Goal: Task Accomplishment & Management: Use online tool/utility

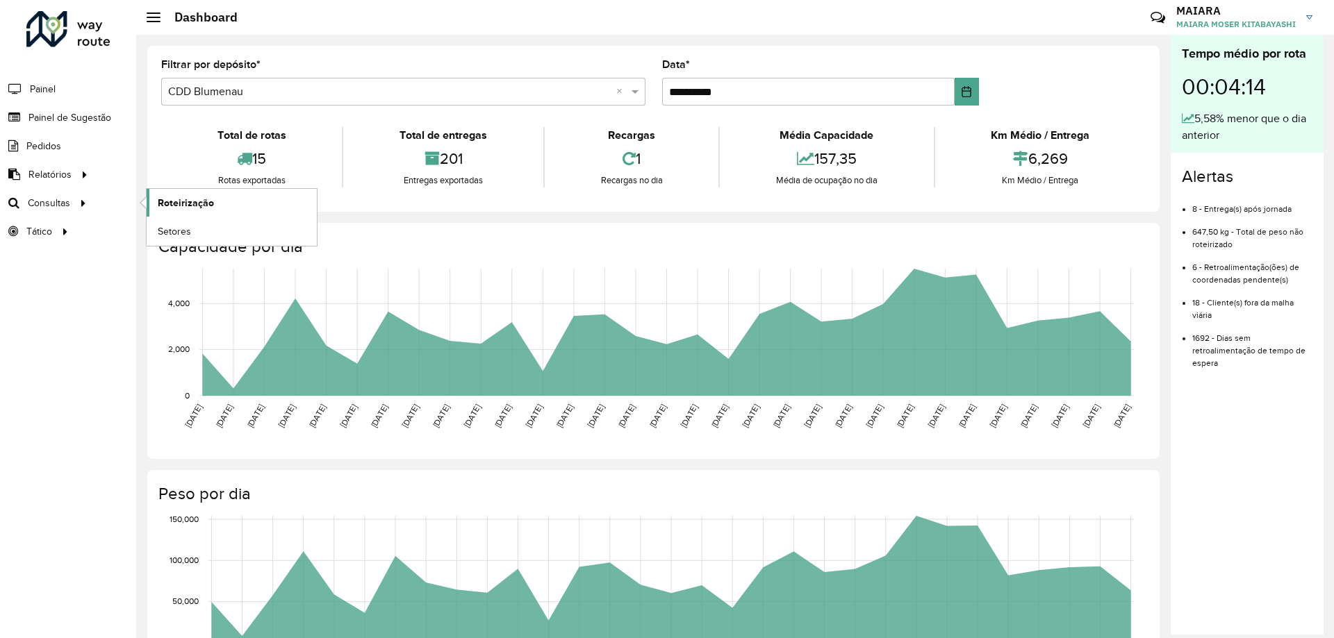
click at [174, 201] on span "Roteirização" at bounding box center [186, 203] width 56 height 15
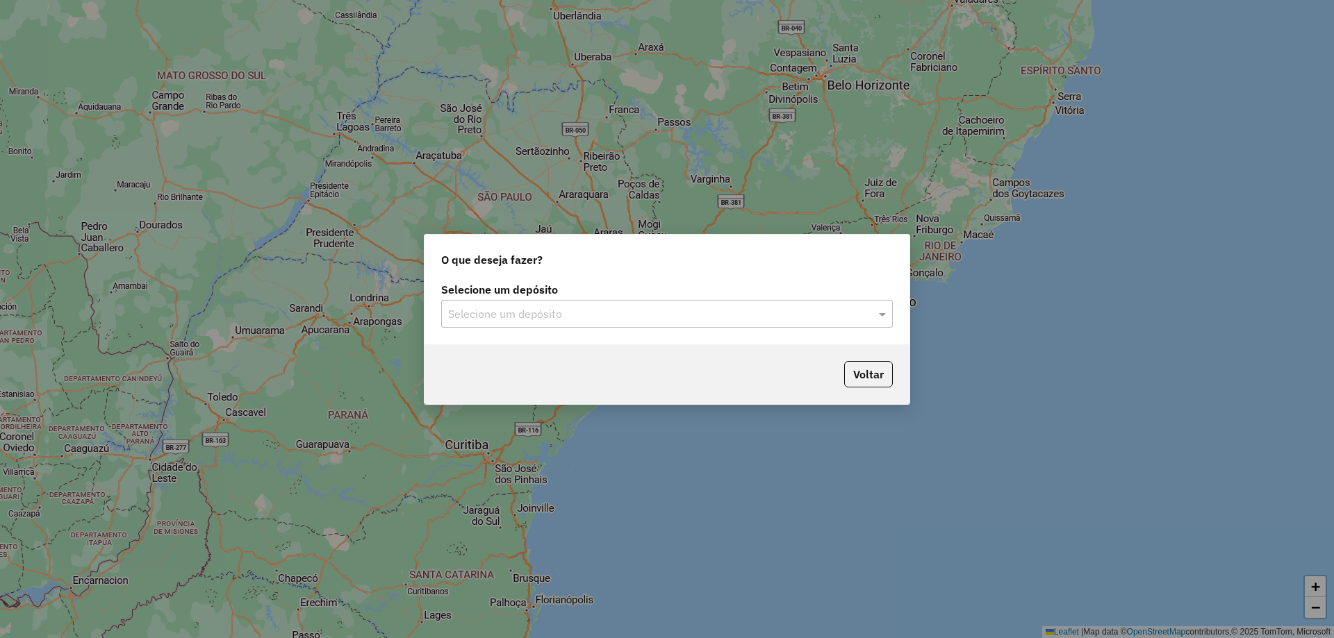
click at [794, 326] on div "Selecione um depósito" at bounding box center [667, 314] width 452 height 28
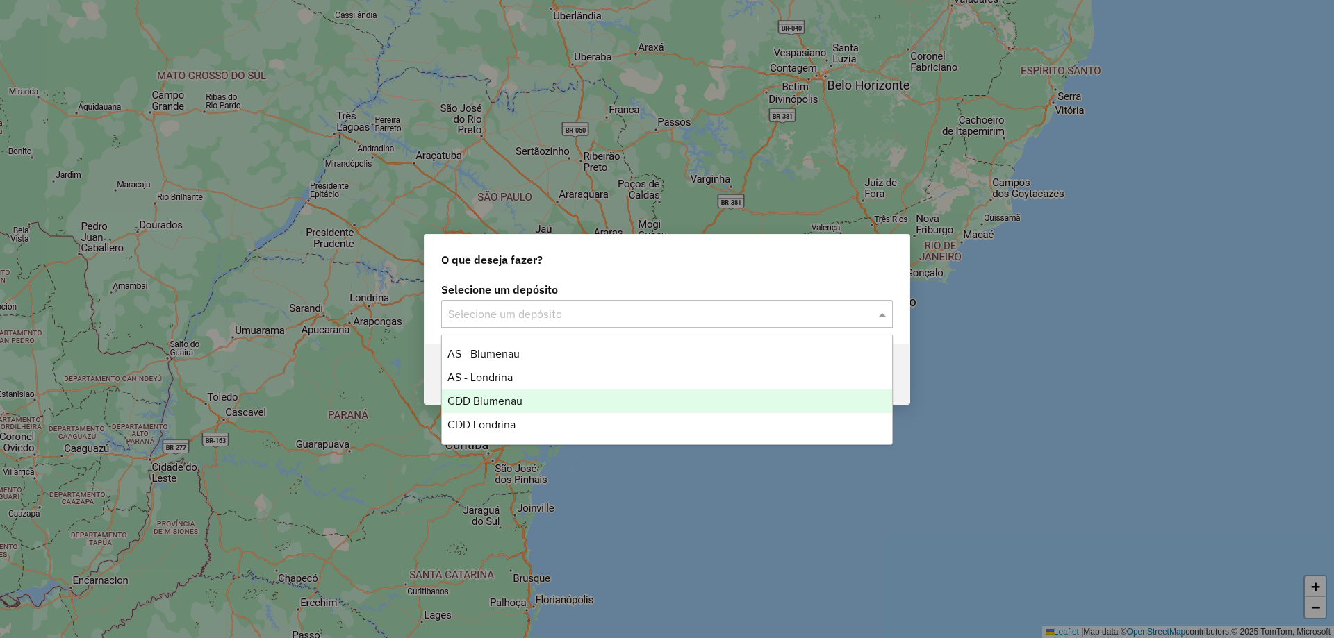
click at [510, 399] on span "CDD Blumenau" at bounding box center [484, 401] width 75 height 12
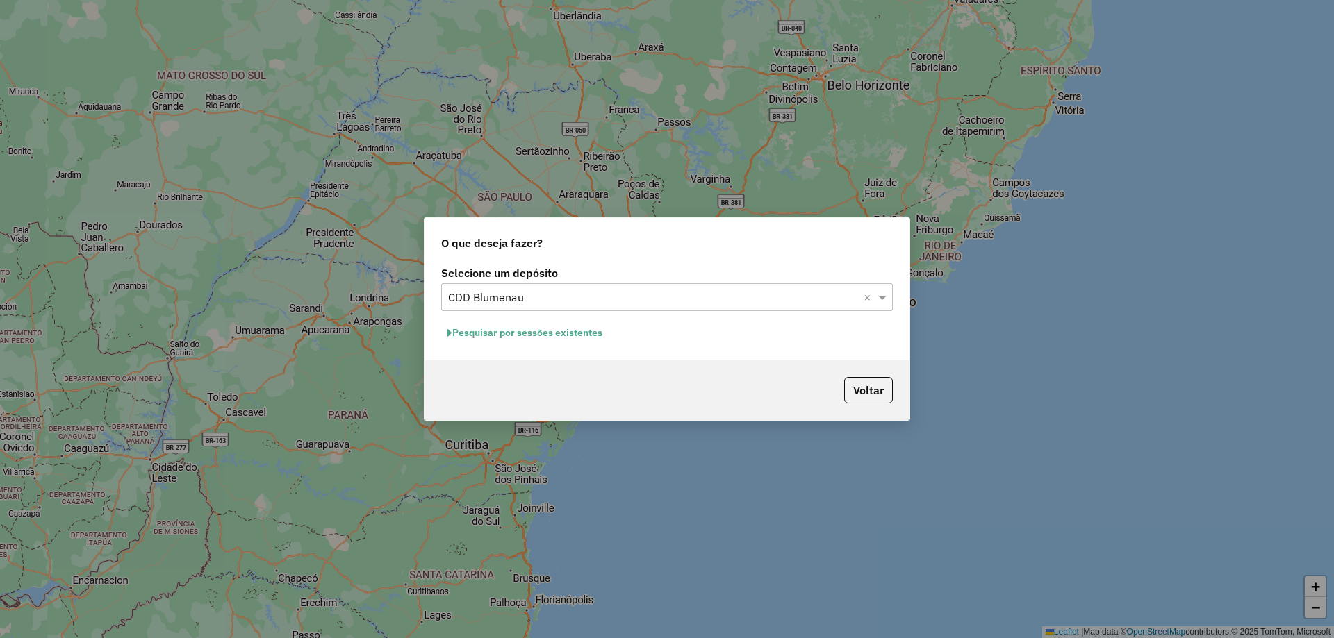
click at [504, 331] on button "Pesquisar por sessões existentes" at bounding box center [524, 333] width 167 height 22
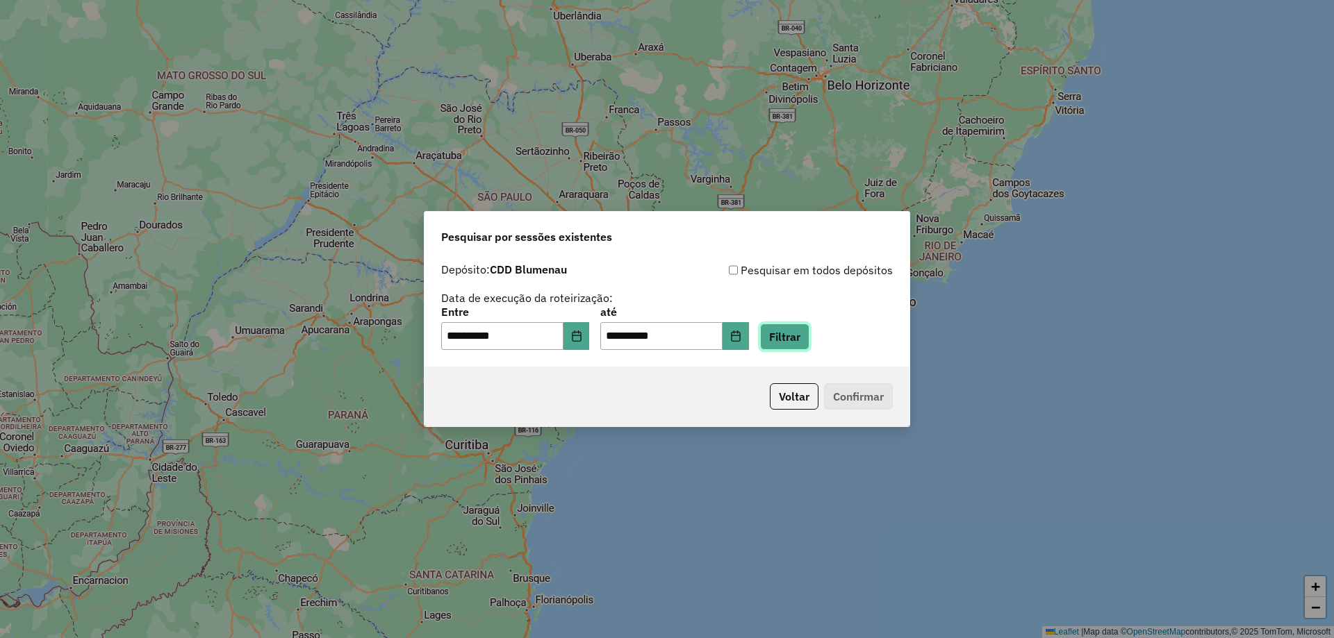
click at [797, 342] on button "Filtrar" at bounding box center [784, 337] width 49 height 26
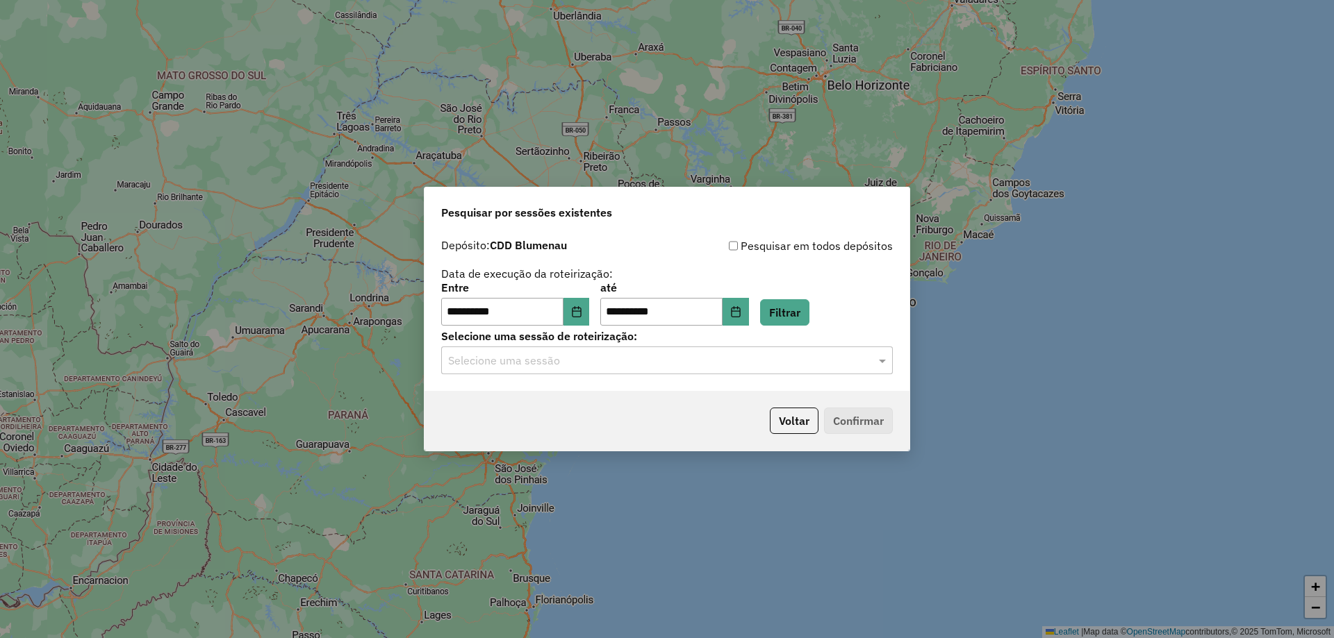
click at [764, 347] on div "Selecione uma sessão" at bounding box center [667, 361] width 452 height 28
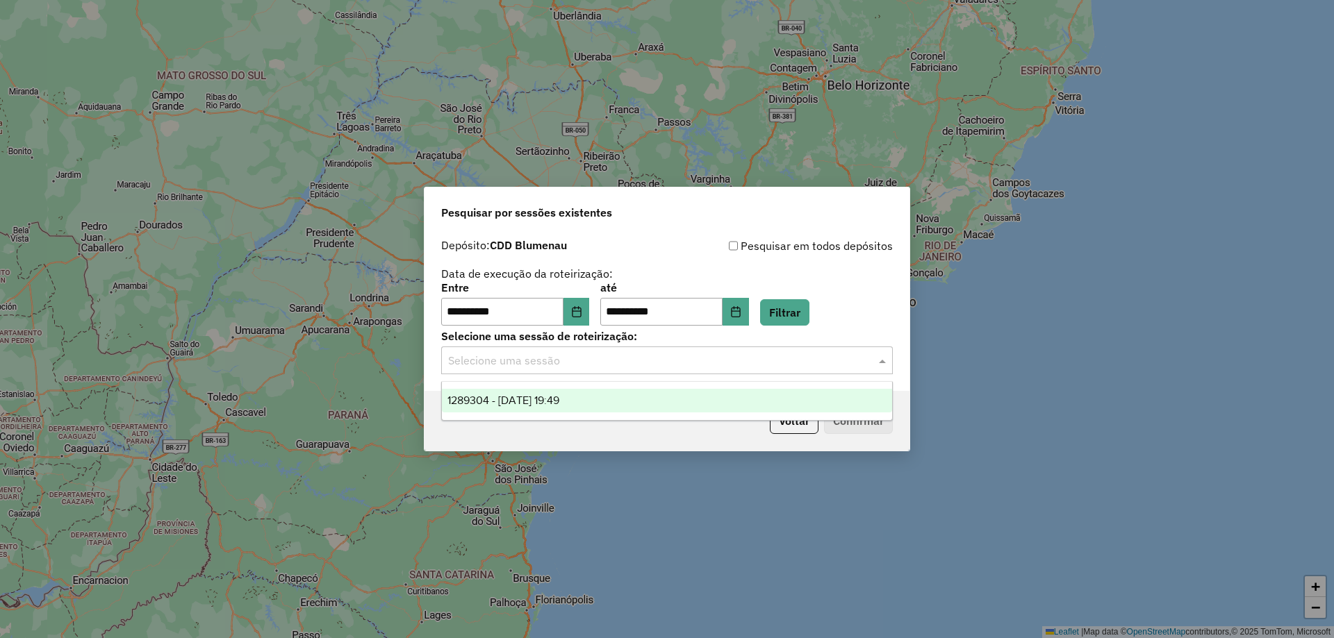
click at [732, 359] on input "text" at bounding box center [653, 361] width 410 height 17
click at [622, 397] on div "1289304 - [DATE] 19:49" at bounding box center [667, 401] width 450 height 24
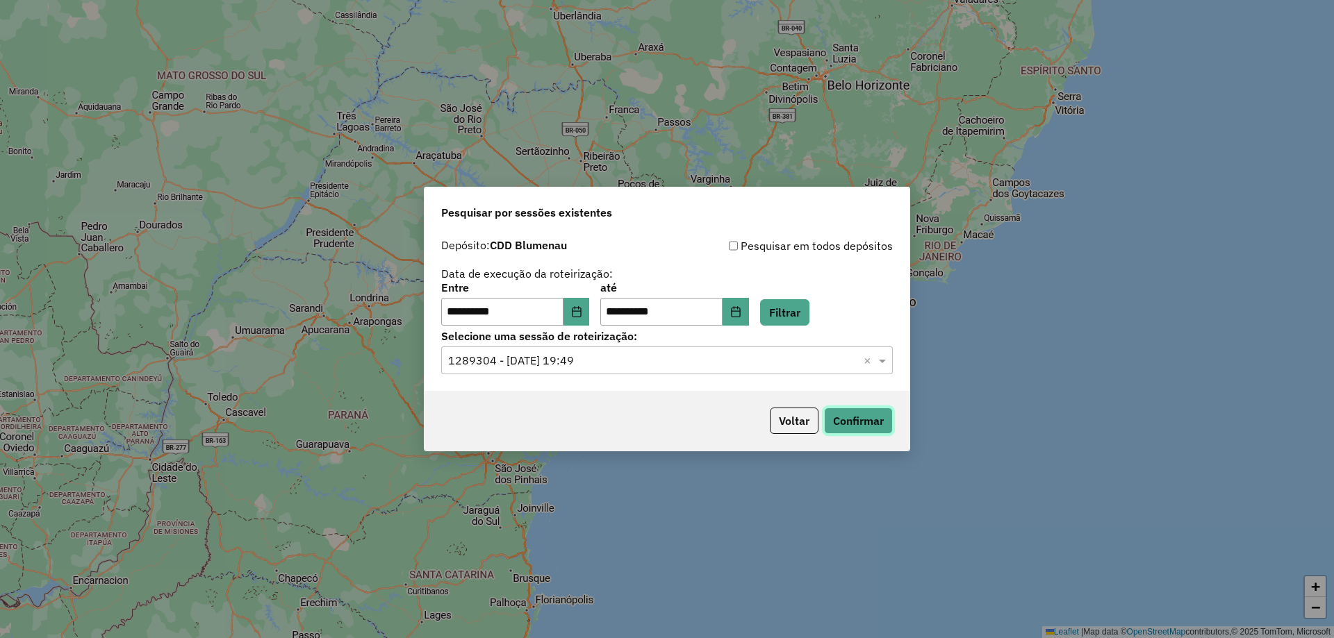
click at [843, 416] on button "Confirmar" at bounding box center [858, 421] width 69 height 26
click at [864, 421] on button "Confirmar" at bounding box center [858, 421] width 69 height 26
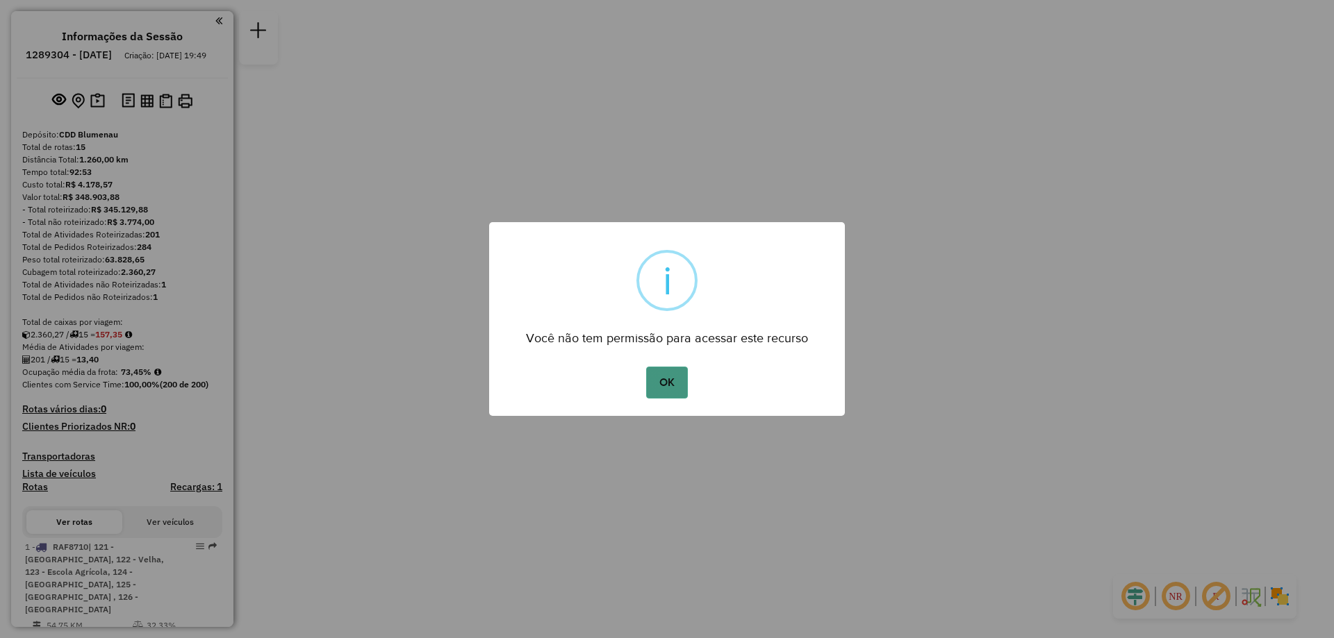
click at [670, 379] on button "OK" at bounding box center [666, 383] width 41 height 32
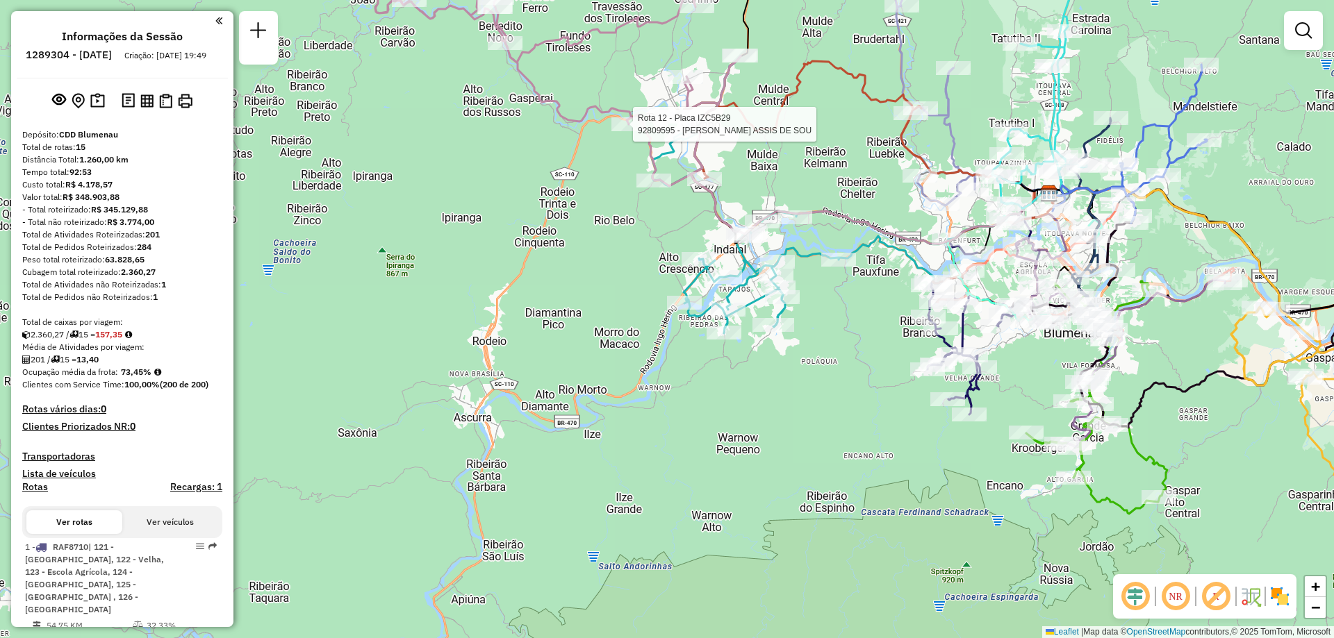
select select "**********"
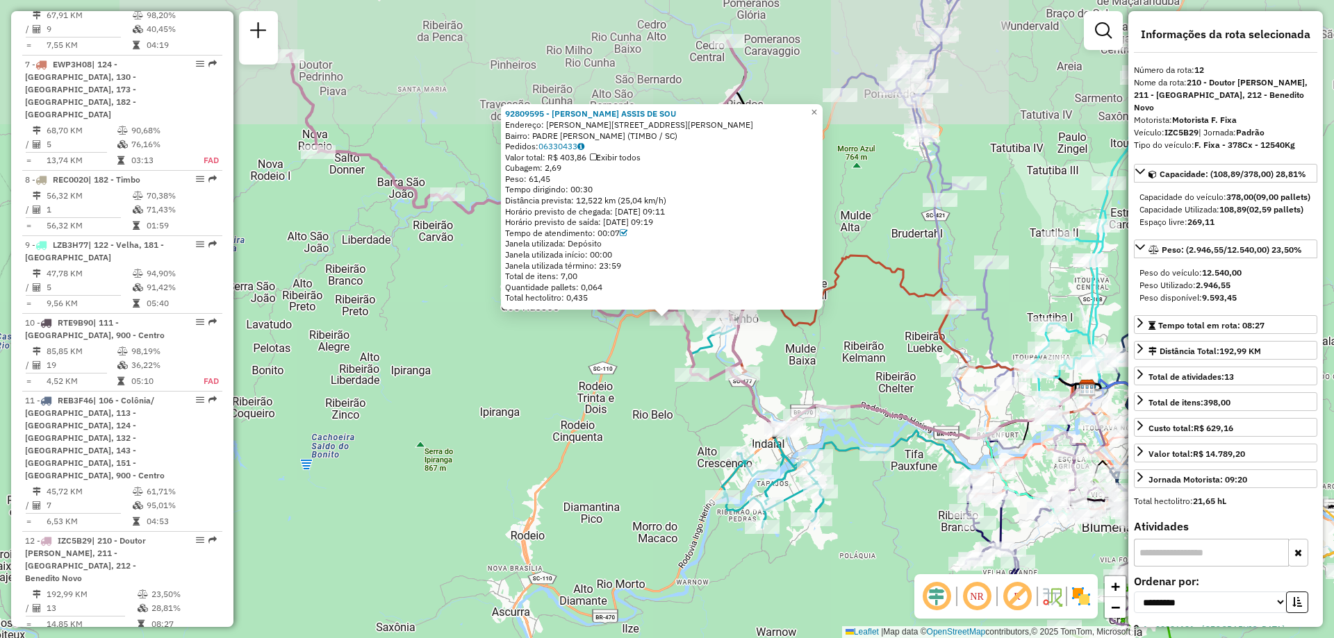
scroll to position [1533, 0]
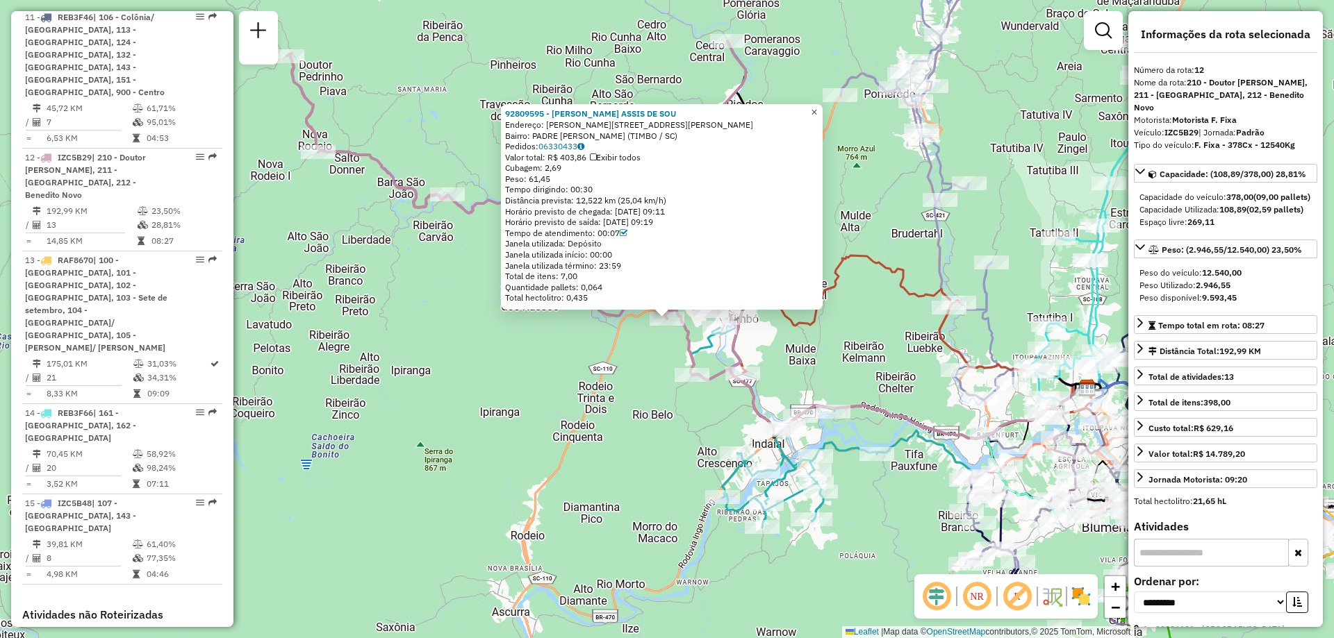
click at [817, 108] on span "×" at bounding box center [814, 112] width 6 height 12
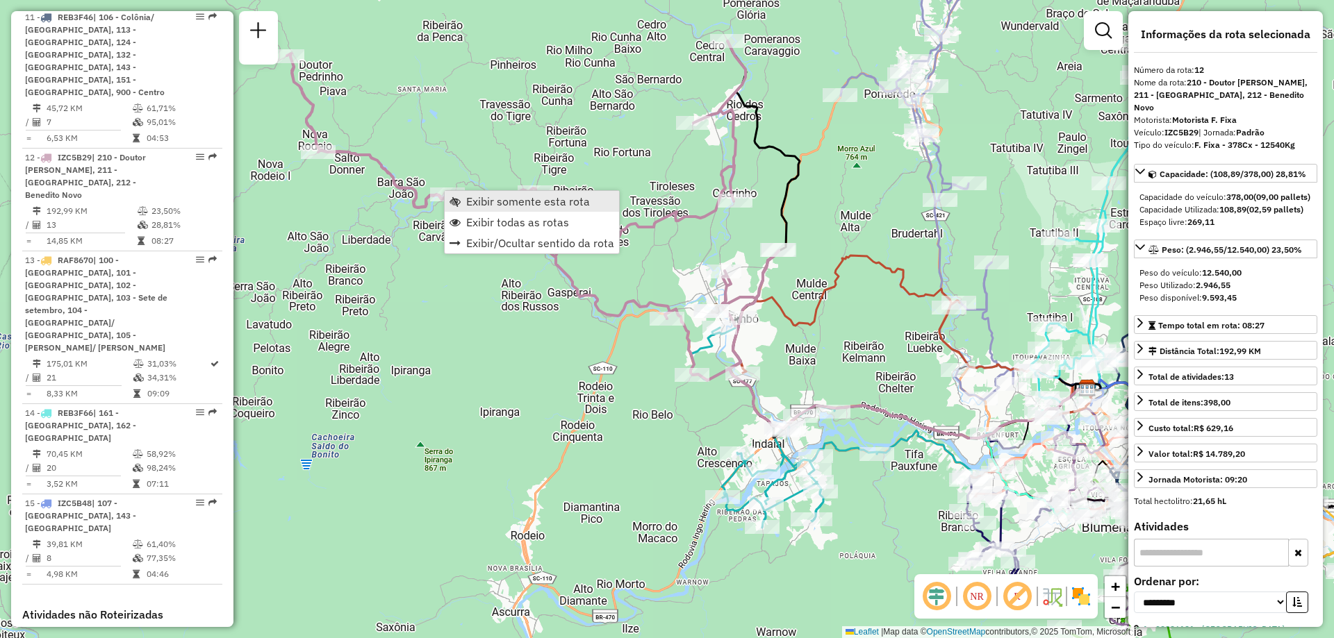
click at [500, 206] on span "Exibir somente esta rota" at bounding box center [528, 201] width 124 height 11
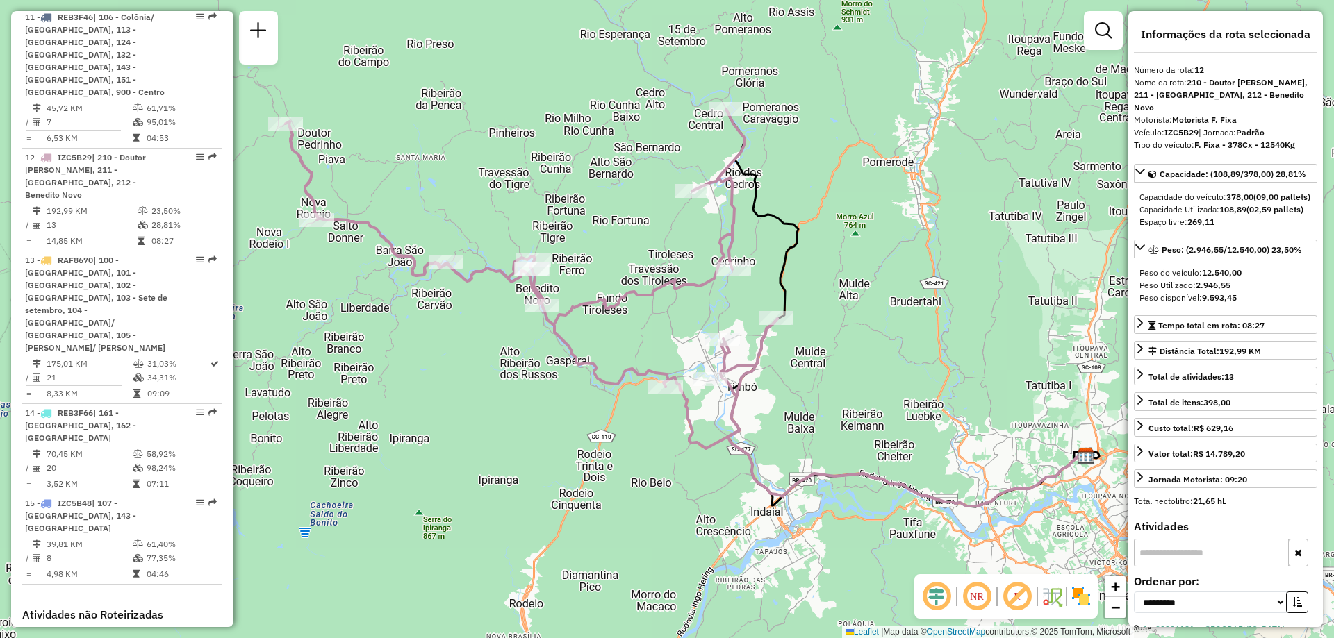
drag, startPoint x: 538, startPoint y: 169, endPoint x: 563, endPoint y: 158, distance: 27.1
click at [563, 158] on div "Janela de atendimento Grade de atendimento Capacidade Transportadoras Veículos …" at bounding box center [667, 319] width 1334 height 638
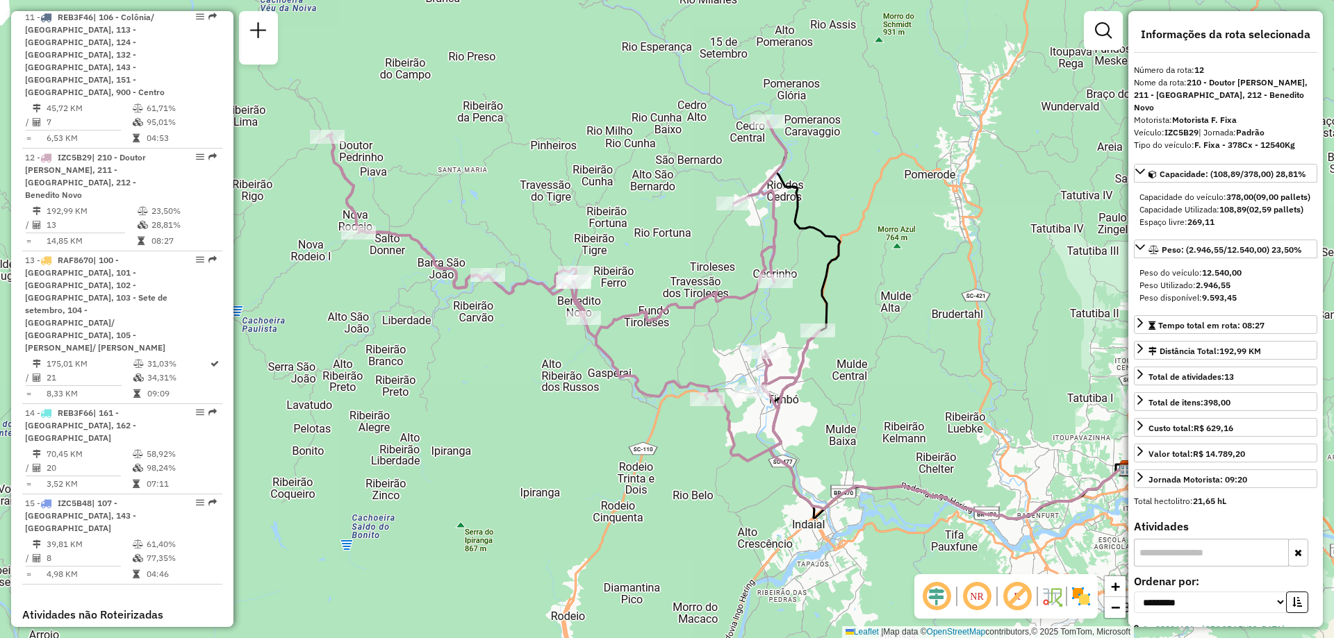
drag, startPoint x: 497, startPoint y: 315, endPoint x: 539, endPoint y: 327, distance: 43.5
click at [539, 327] on div "Janela de atendimento Grade de atendimento Capacidade Transportadoras Veículos …" at bounding box center [667, 319] width 1334 height 638
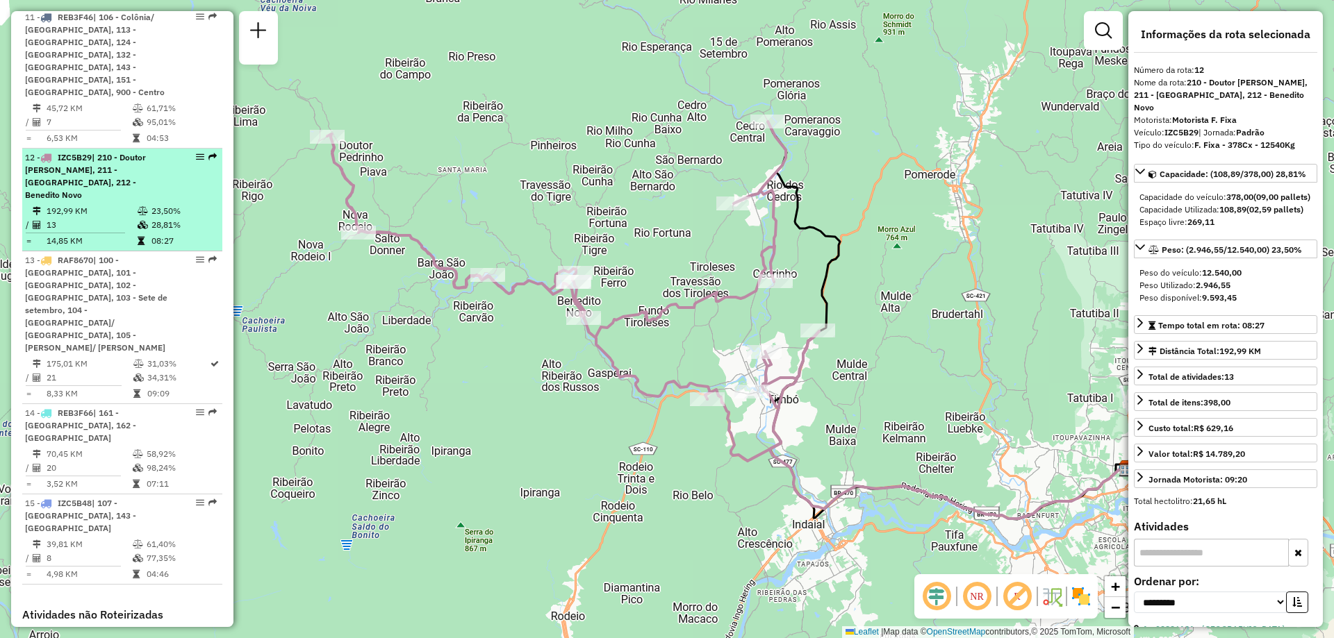
click at [80, 152] on span "IZC5B29" at bounding box center [75, 157] width 34 height 10
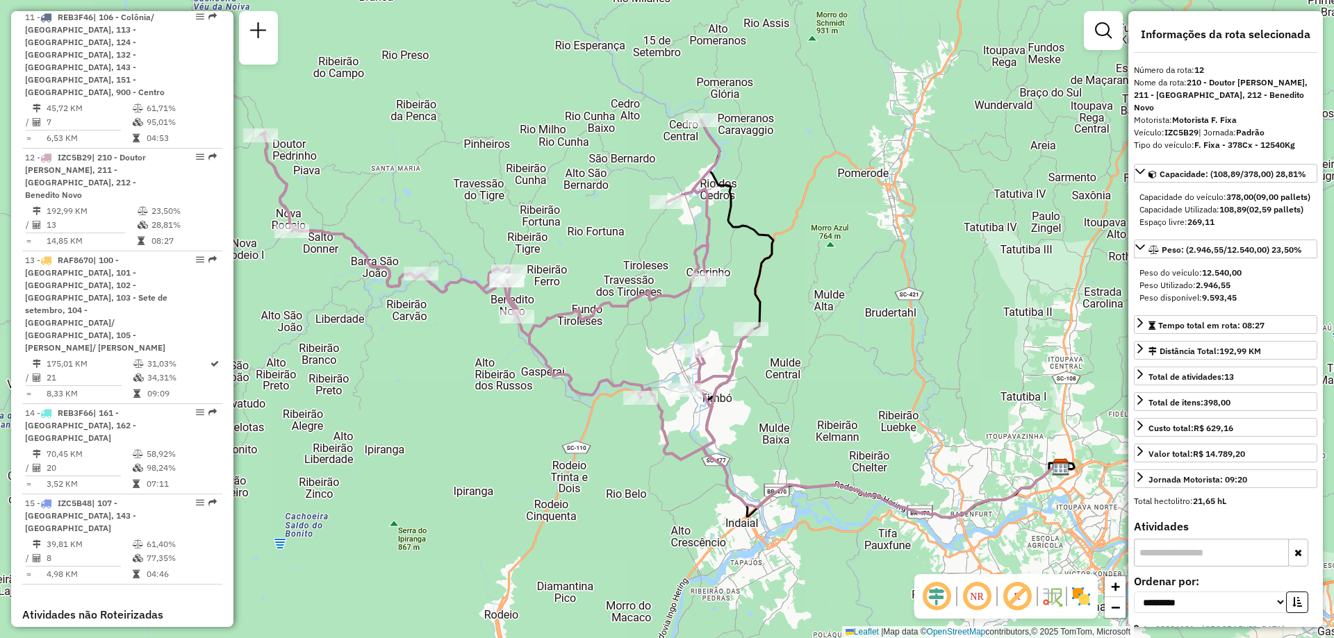
click at [1181, 127] on strong "IZC5B29" at bounding box center [1181, 132] width 34 height 10
copy div "IZC5B29"
